Goal: Information Seeking & Learning: Learn about a topic

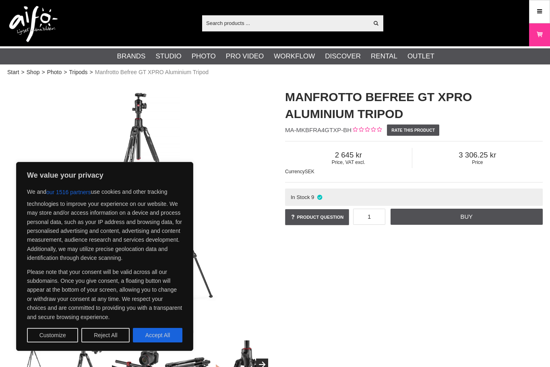
click at [171, 332] on button "Accept All" at bounding box center [157, 335] width 49 height 14
checkbox input "true"
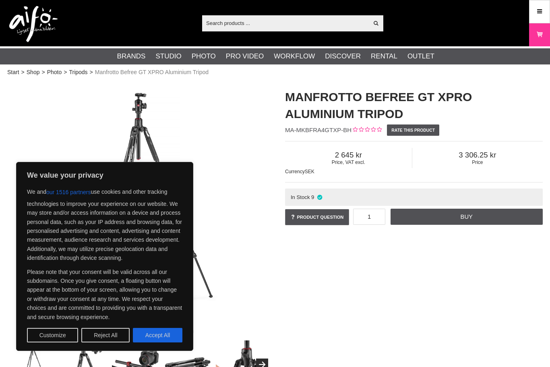
checkbox input "true"
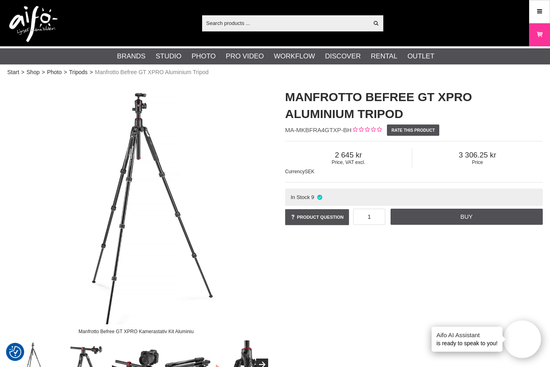
click at [82, 69] on link "Tripods" at bounding box center [78, 72] width 19 height 8
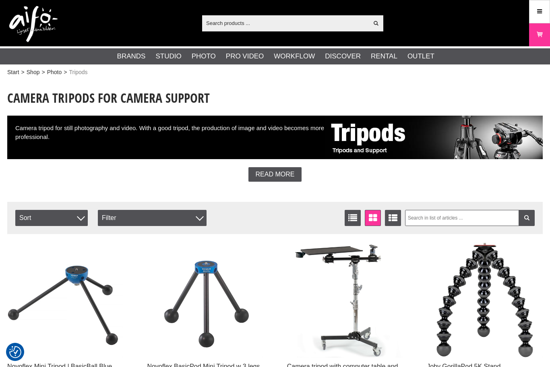
click at [367, 309] on img at bounding box center [345, 300] width 116 height 116
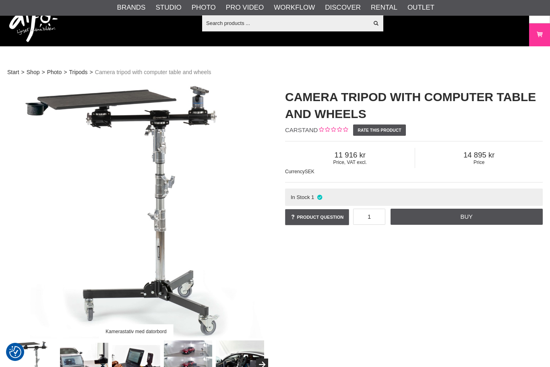
checkbox input "true"
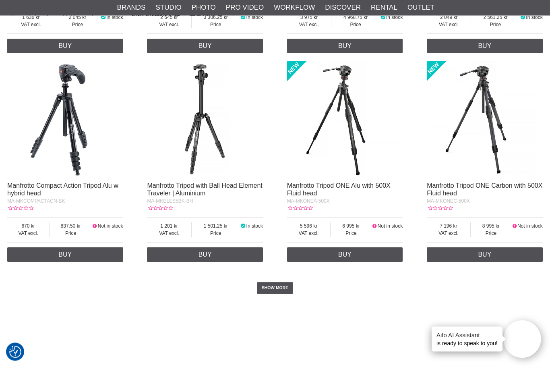
scroll to position [1439, 0]
click at [274, 294] on link "SHOW MORE" at bounding box center [275, 288] width 37 height 12
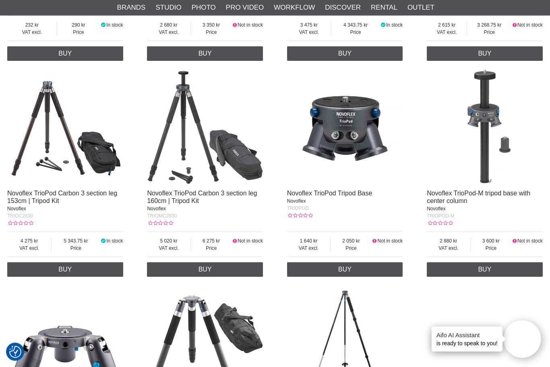
scroll to position [3989, 0]
